Goal: Information Seeking & Learning: Learn about a topic

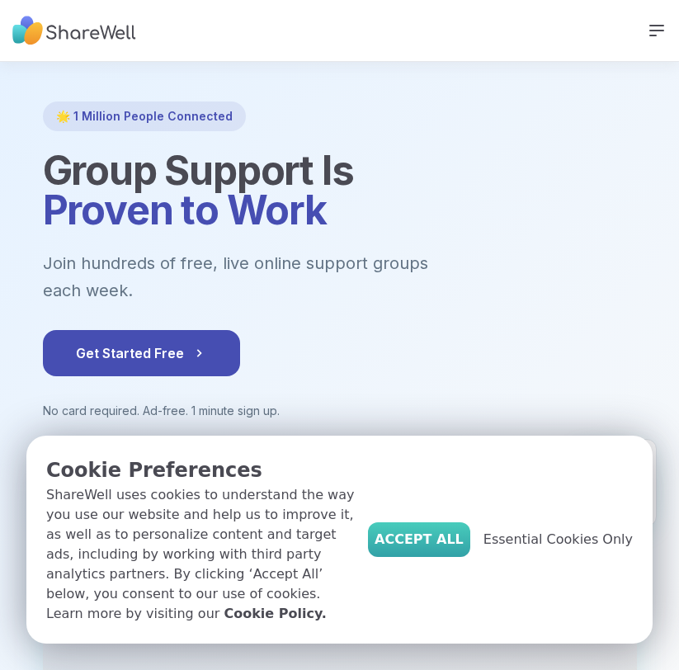
click at [463, 546] on span "Accept All" at bounding box center [418, 539] width 89 height 20
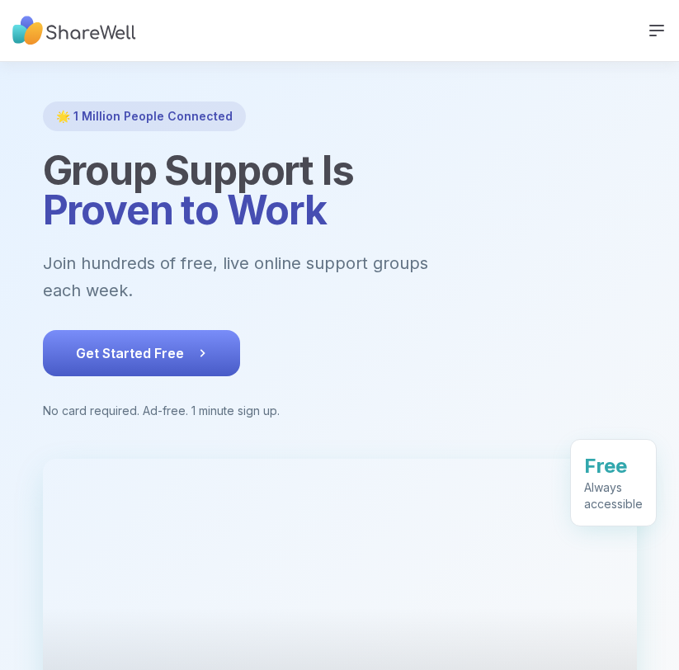
click at [211, 334] on button "Get Started Free" at bounding box center [141, 353] width 197 height 46
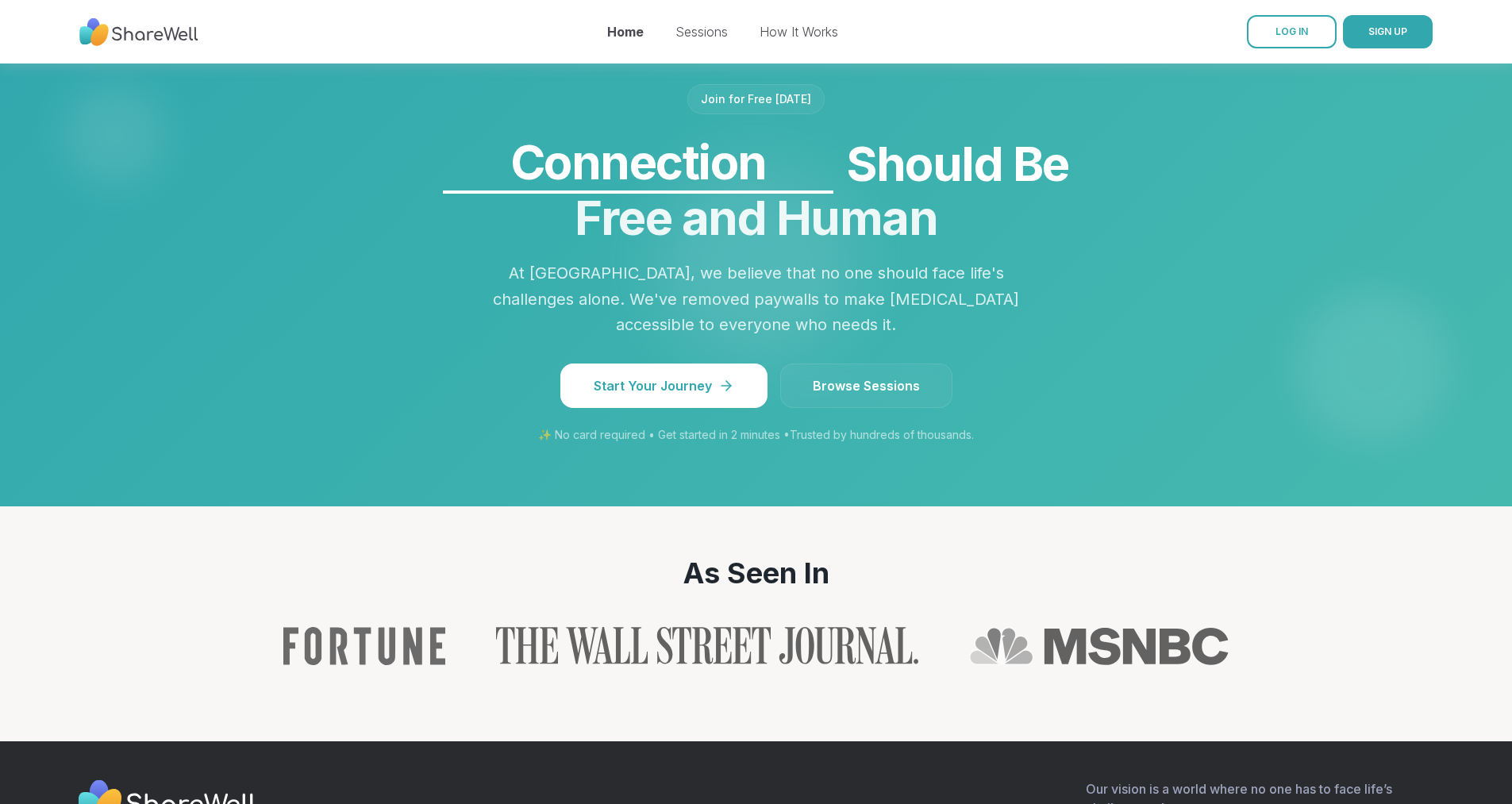
scroll to position [1350, 0]
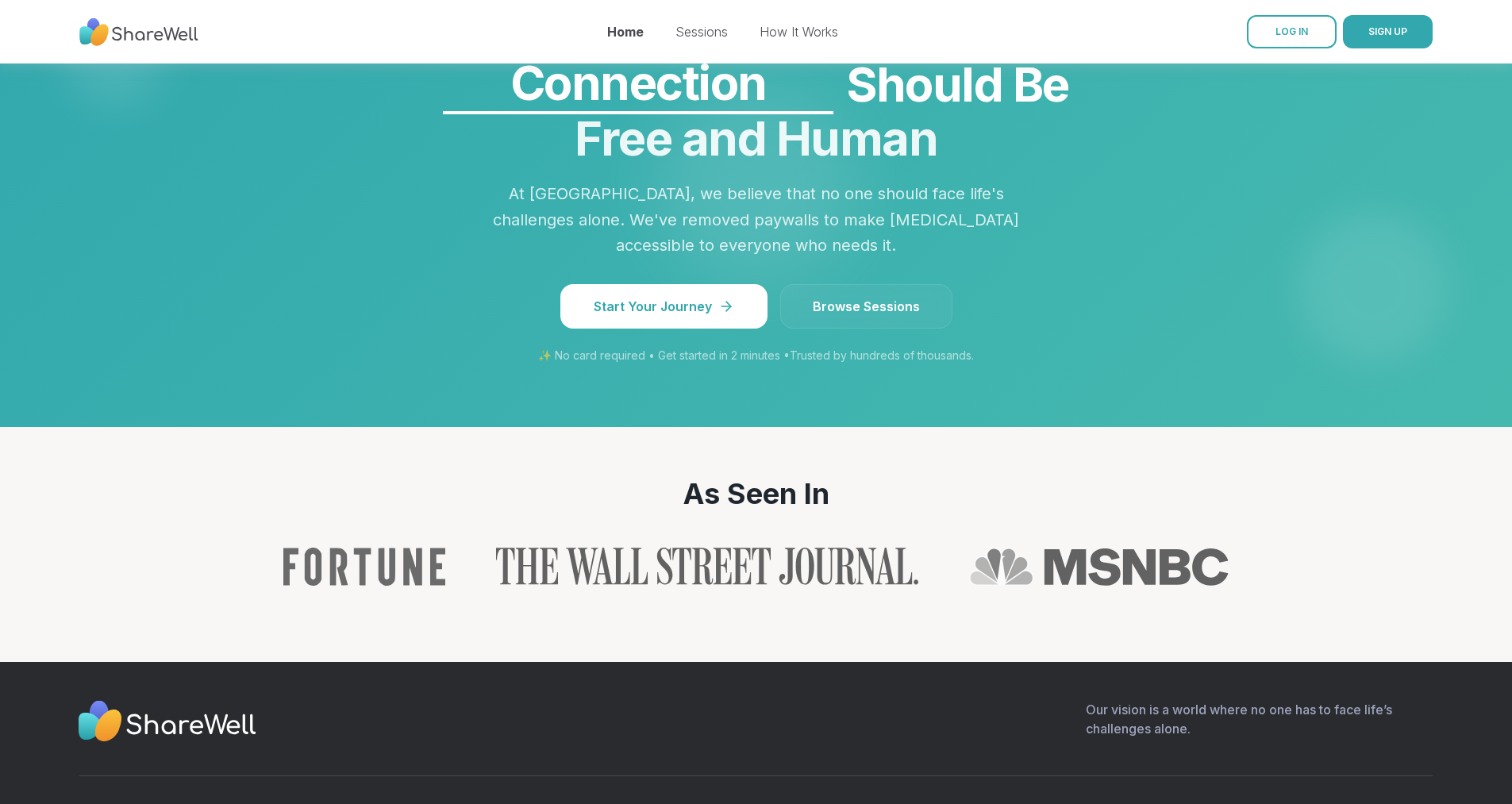
click at [653, 328] on link "Browse Sessions" at bounding box center [866, 306] width 172 height 44
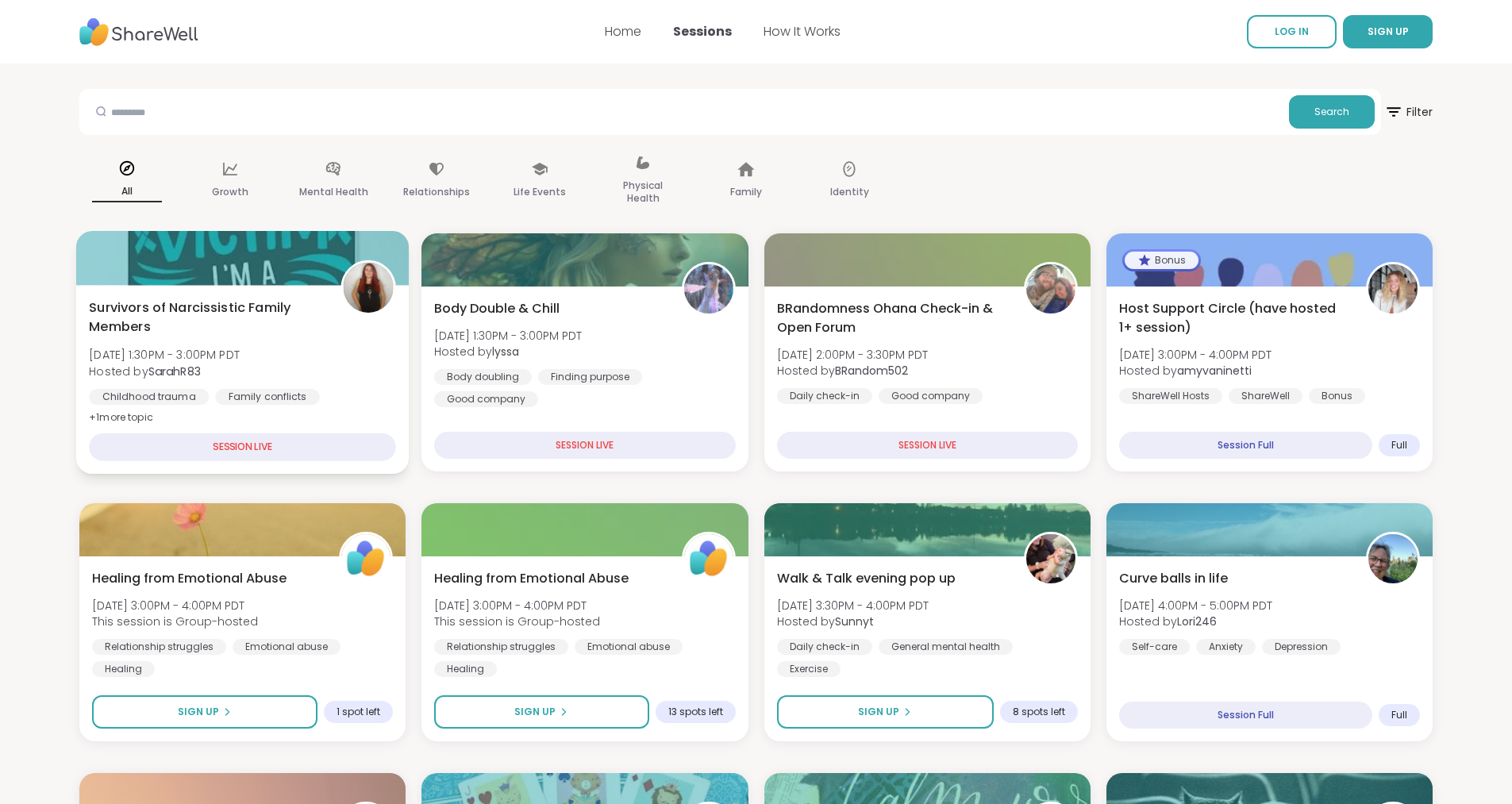
click at [218, 360] on span "[DATE] 1:30PM - 3:00PM PDT" at bounding box center [164, 354] width 151 height 15
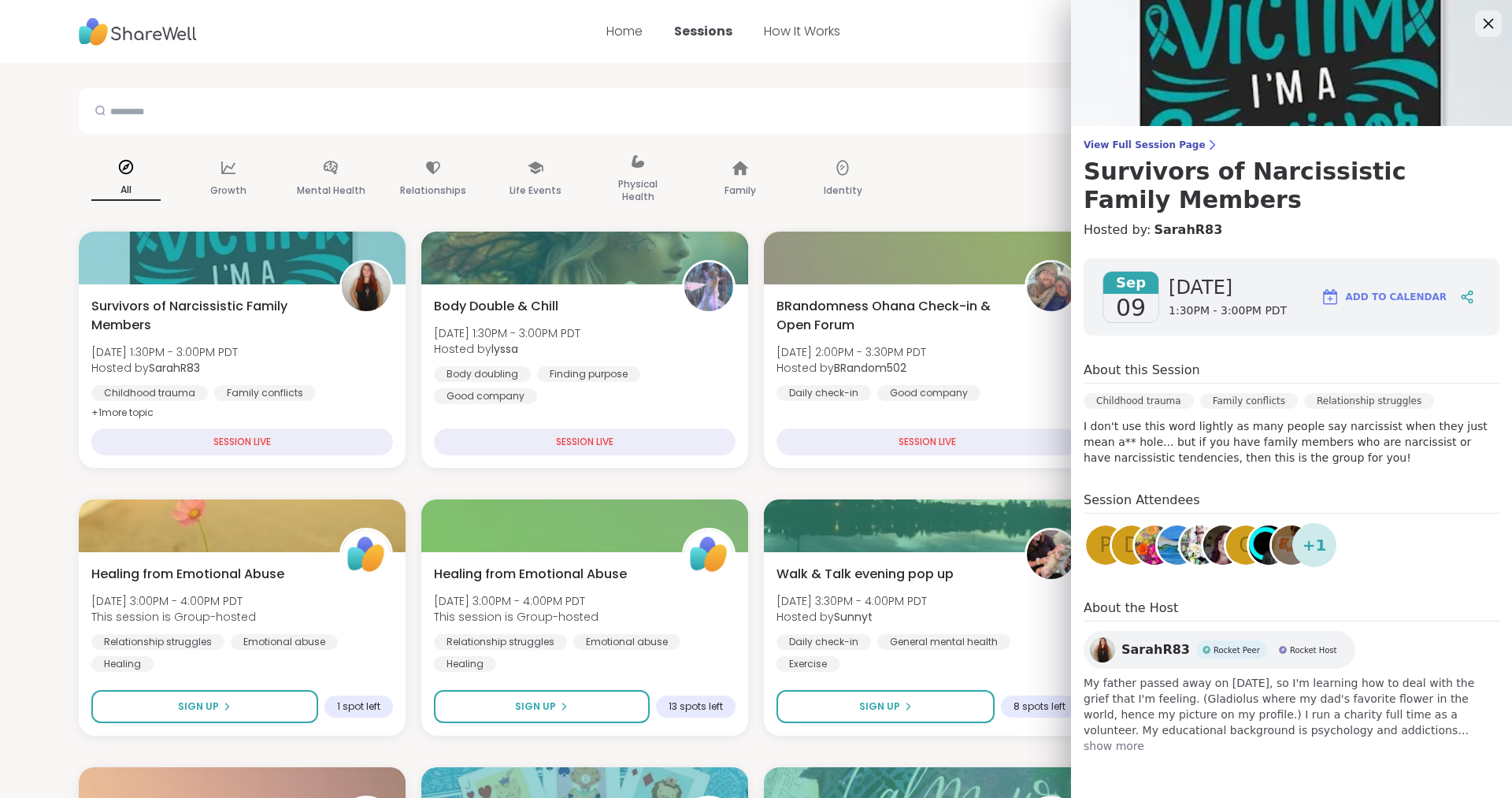
click at [648, 32] on icon at bounding box center [1488, 23] width 20 height 20
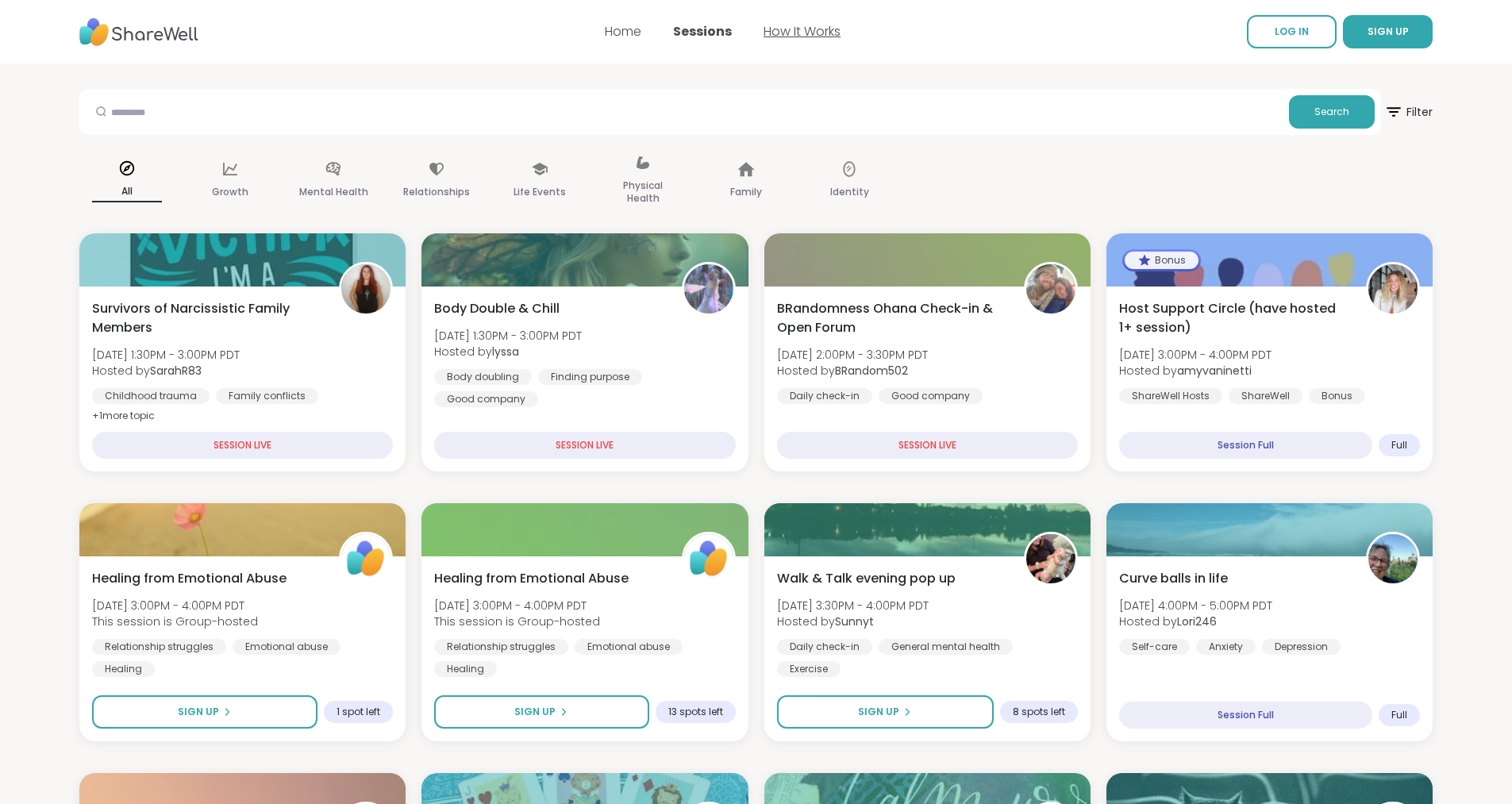
click at [653, 30] on link "How It Works" at bounding box center [802, 31] width 77 height 18
